Goal: Check status: Check status

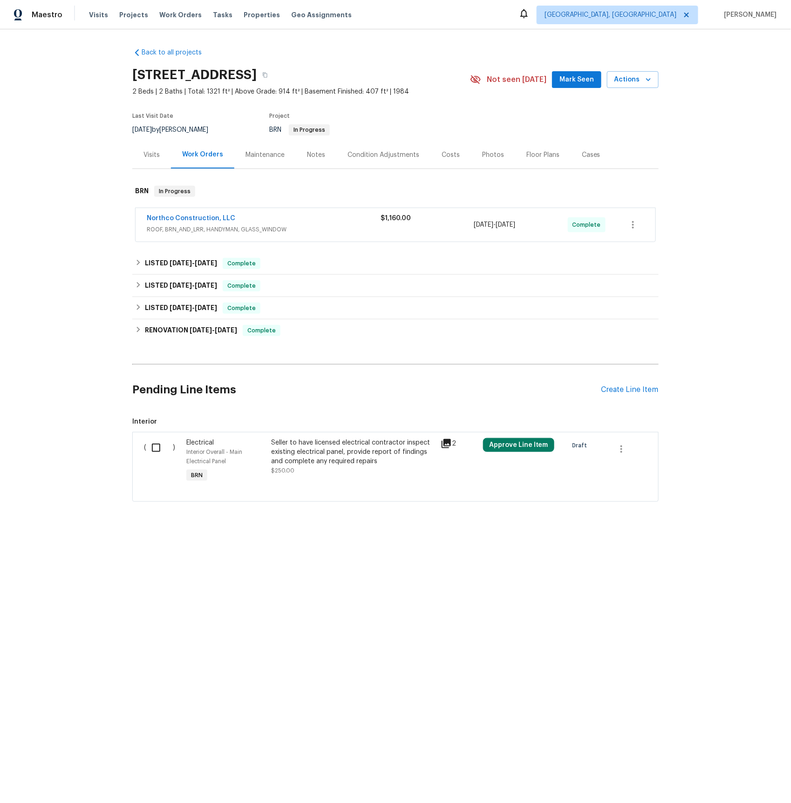
click at [198, 227] on span "ROOF, BRN_AND_LRR, HANDYMAN, GLASS_WINDOW" at bounding box center [264, 229] width 234 height 9
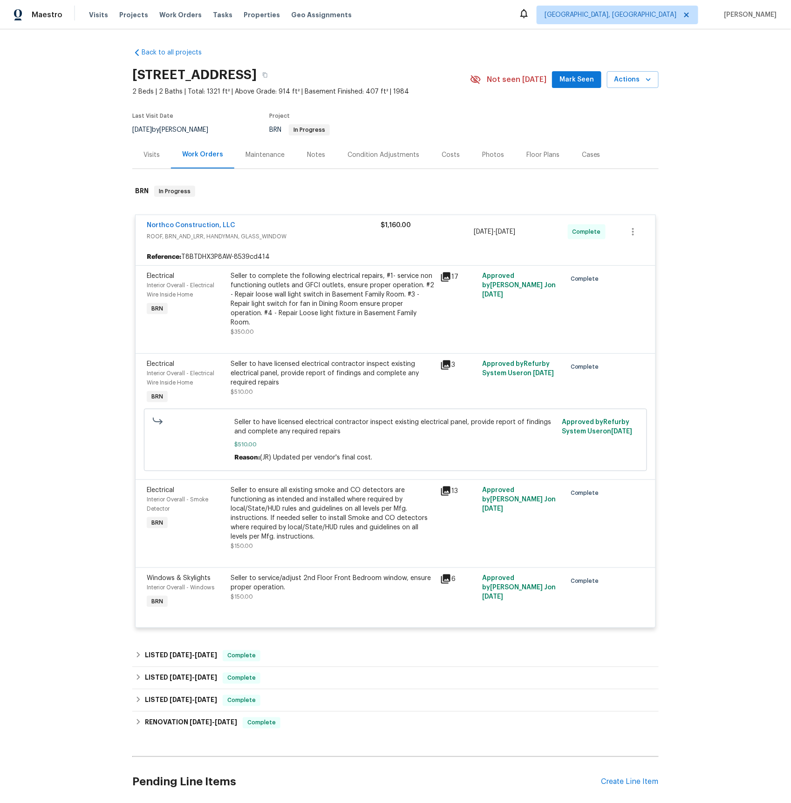
scroll to position [136, 0]
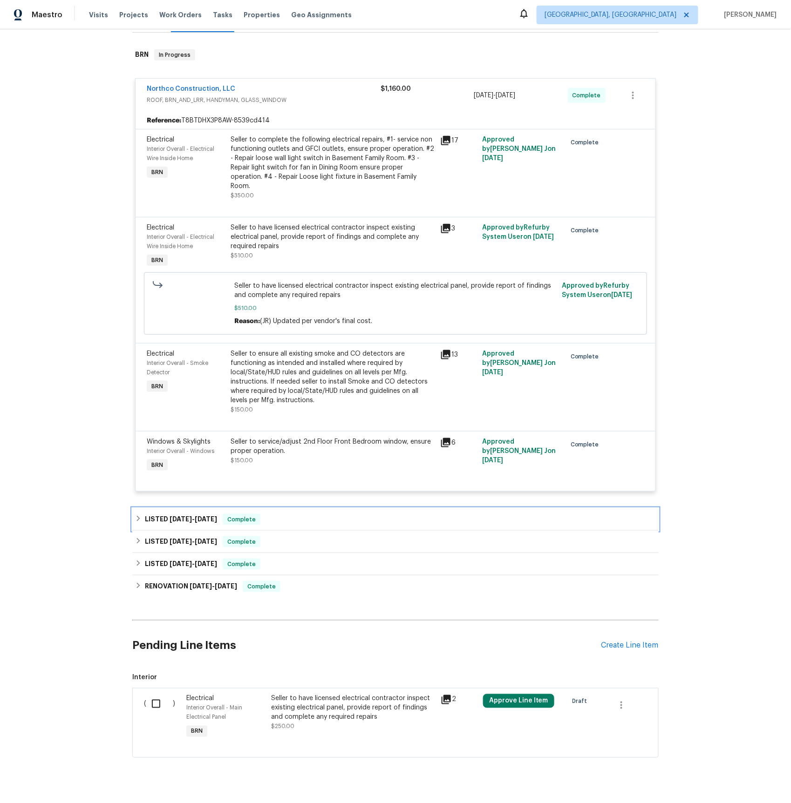
click at [202, 516] on span "[DATE]" at bounding box center [206, 519] width 22 height 7
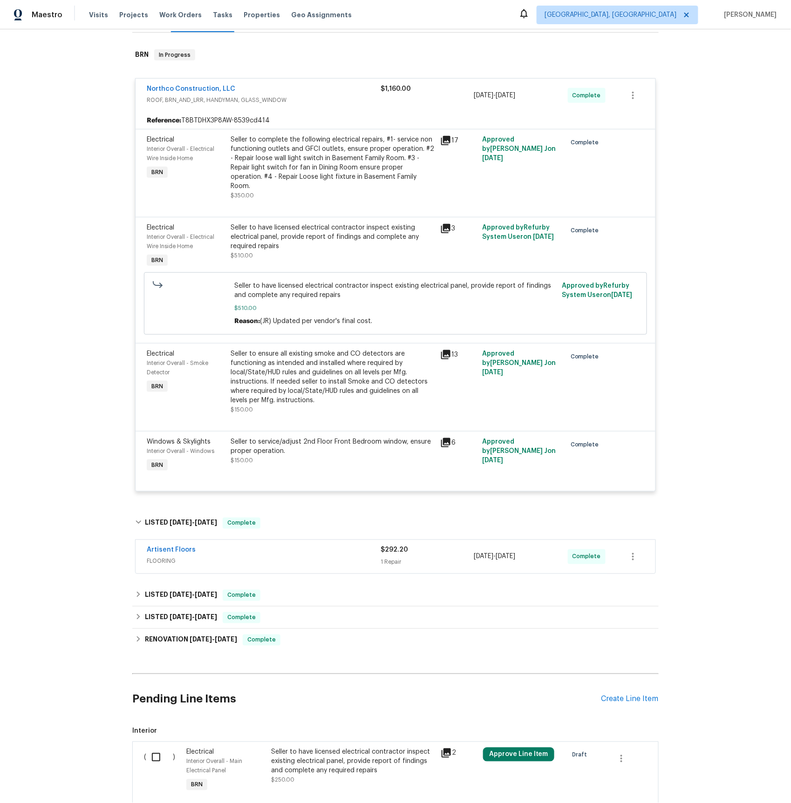
click at [163, 557] on span "FLOORING" at bounding box center [264, 561] width 234 height 9
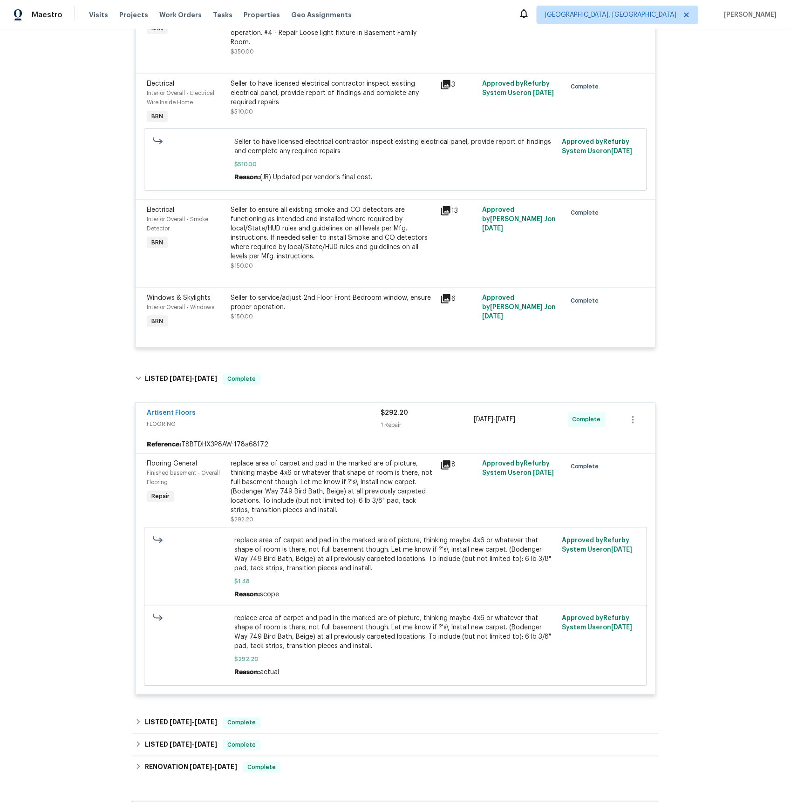
scroll to position [366, 0]
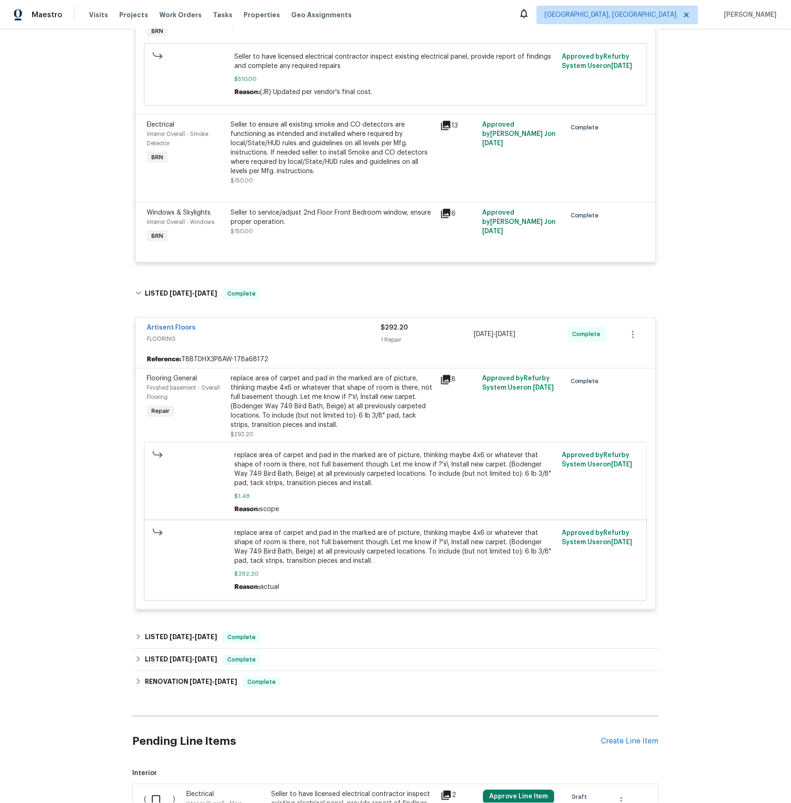
click at [449, 375] on icon at bounding box center [445, 379] width 9 height 9
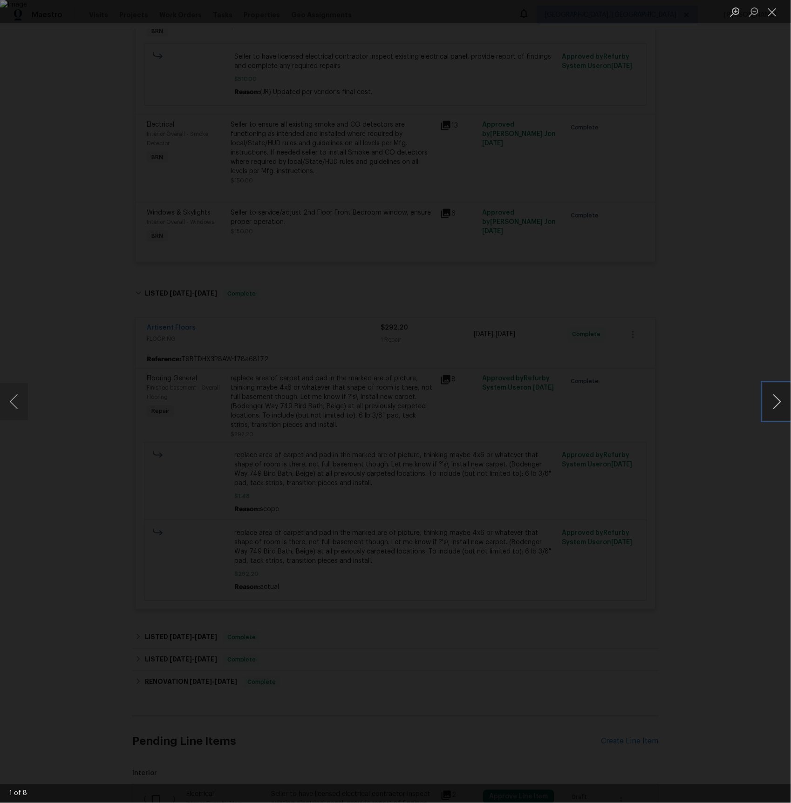
click at [767, 394] on button "Next image" at bounding box center [777, 401] width 28 height 37
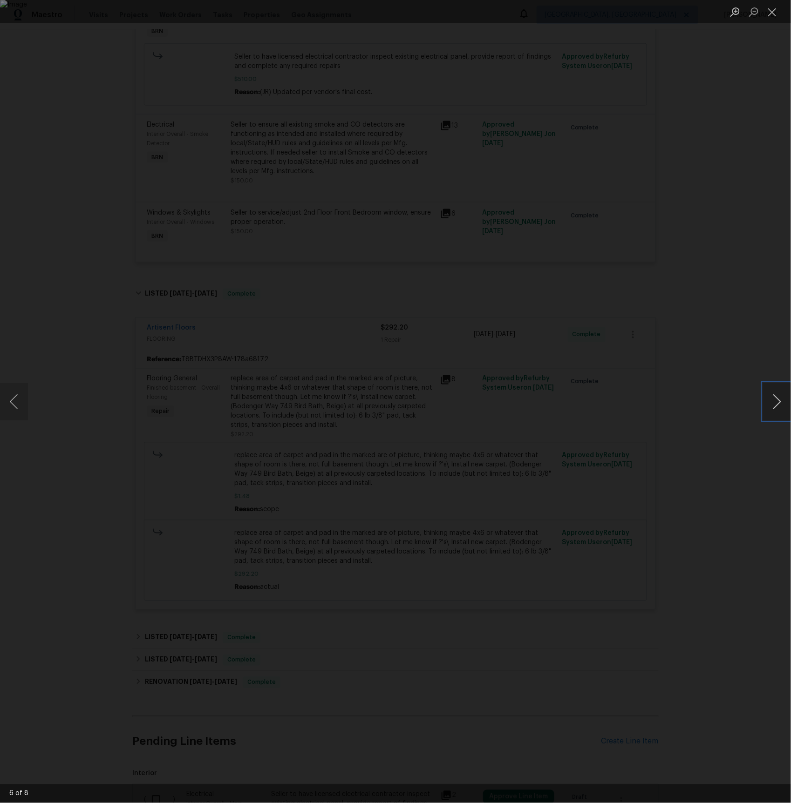
click at [767, 394] on button "Next image" at bounding box center [777, 401] width 28 height 37
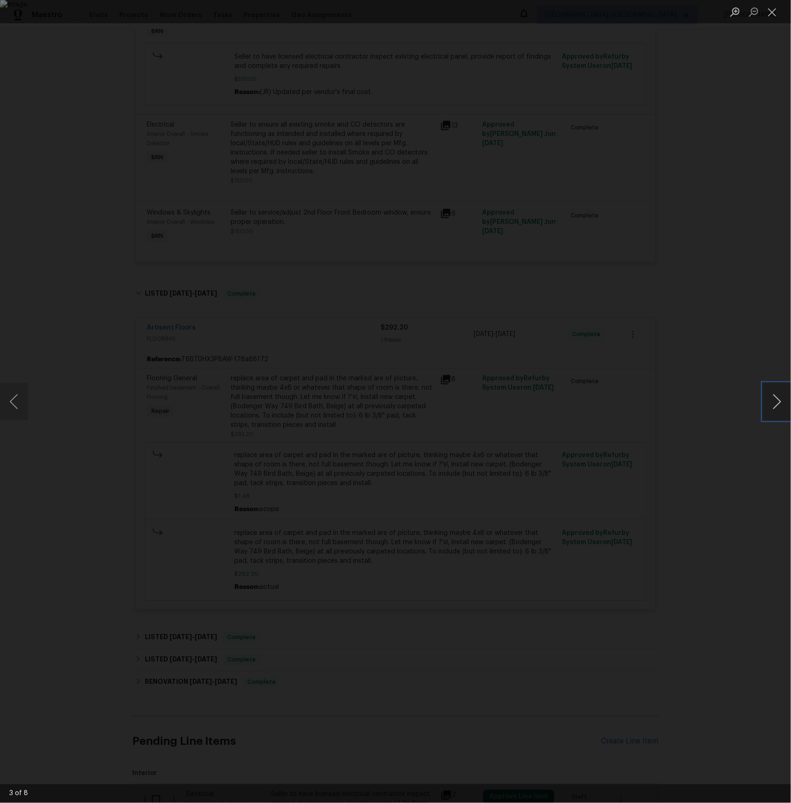
click at [767, 394] on button "Next image" at bounding box center [777, 401] width 28 height 37
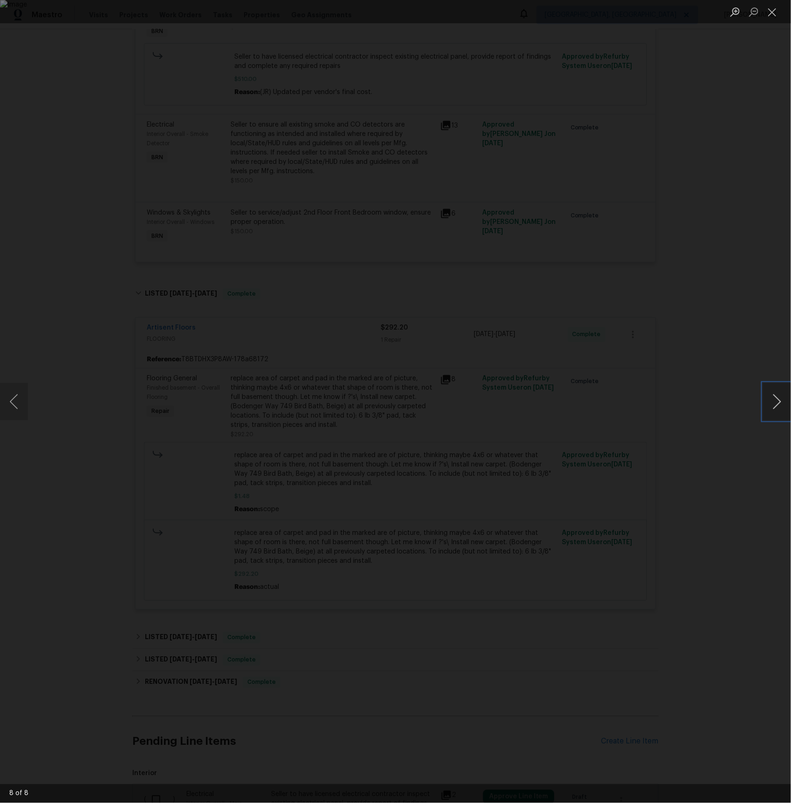
click at [767, 394] on button "Next image" at bounding box center [777, 401] width 28 height 37
click at [728, 381] on div "Lightbox" at bounding box center [395, 401] width 791 height 803
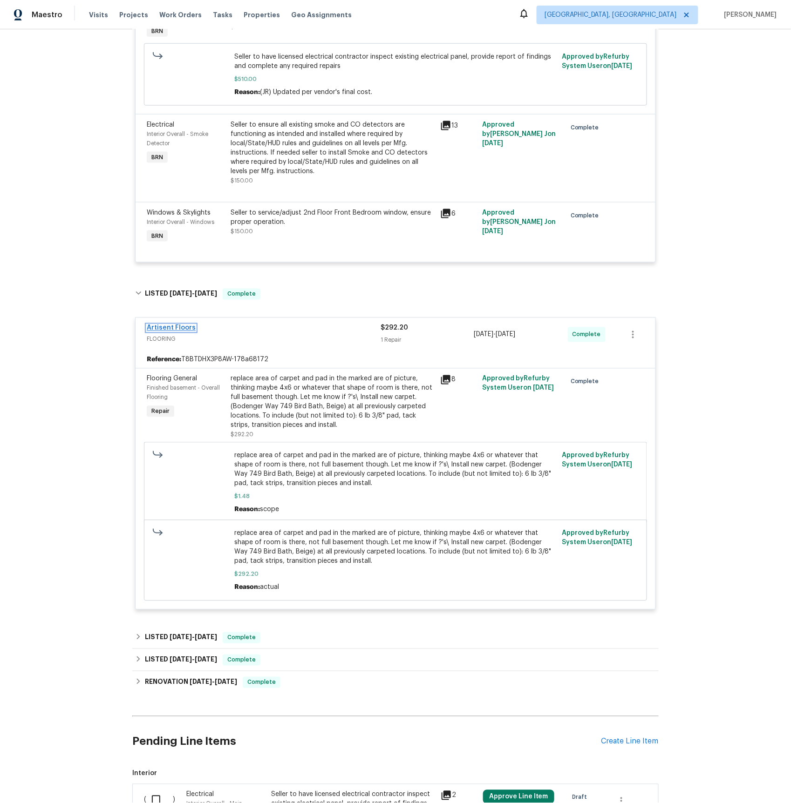
click at [175, 326] on link "Artisent Floors" at bounding box center [171, 328] width 49 height 7
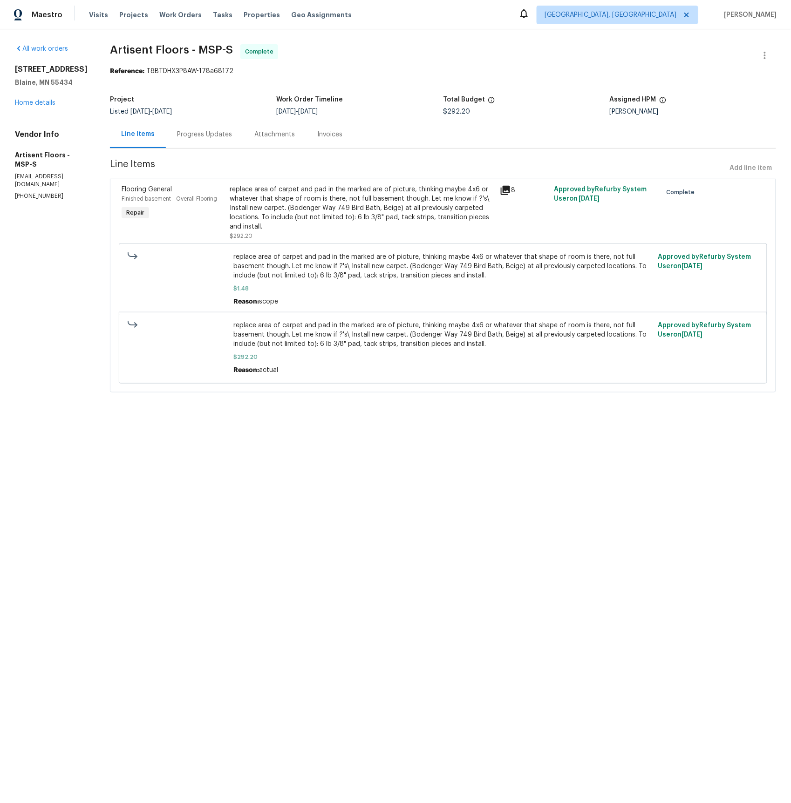
click at [204, 133] on div "Progress Updates" at bounding box center [204, 134] width 55 height 9
